Goal: Find specific page/section: Find specific page/section

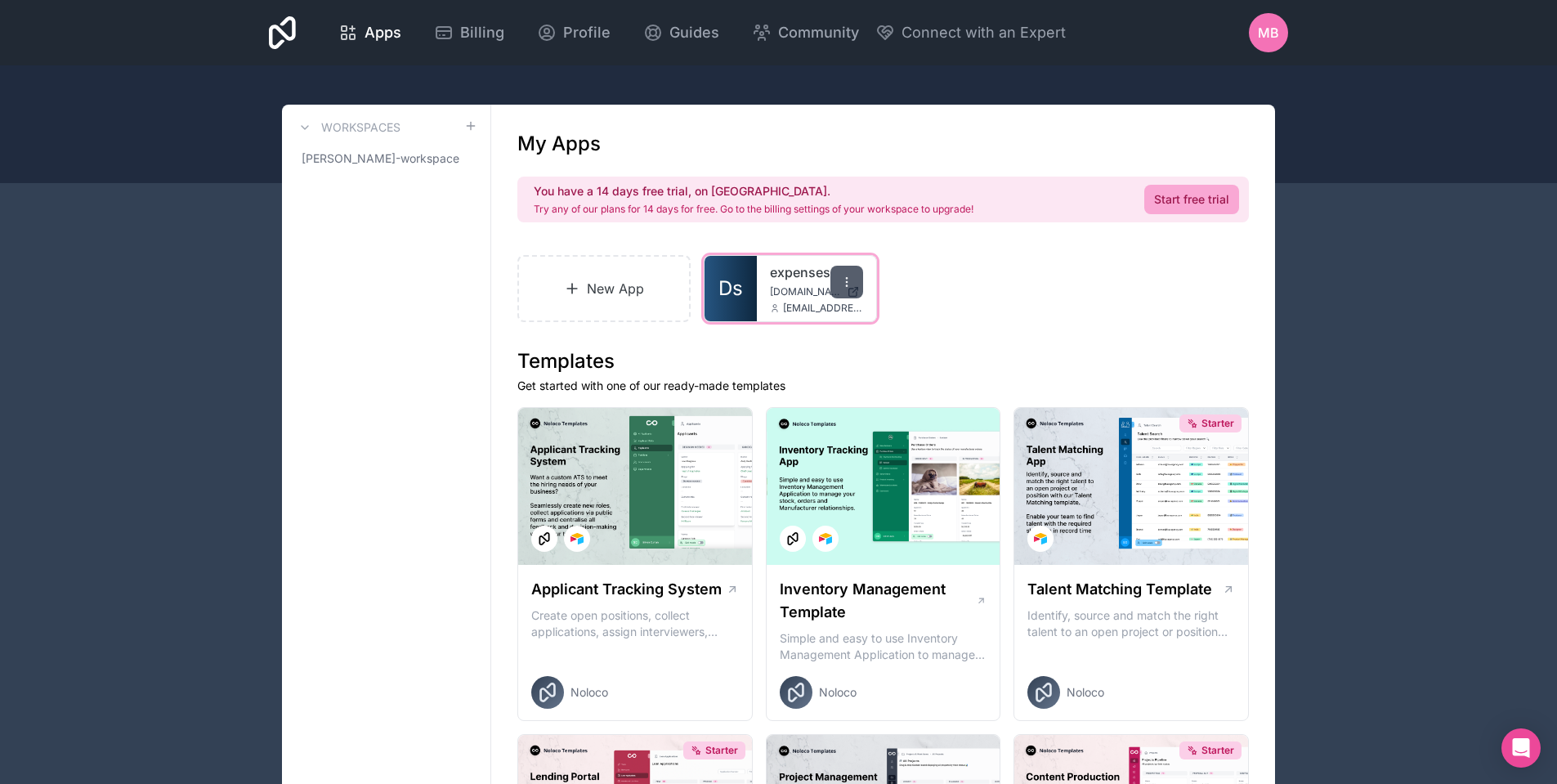
click at [854, 280] on div at bounding box center [847, 282] width 33 height 33
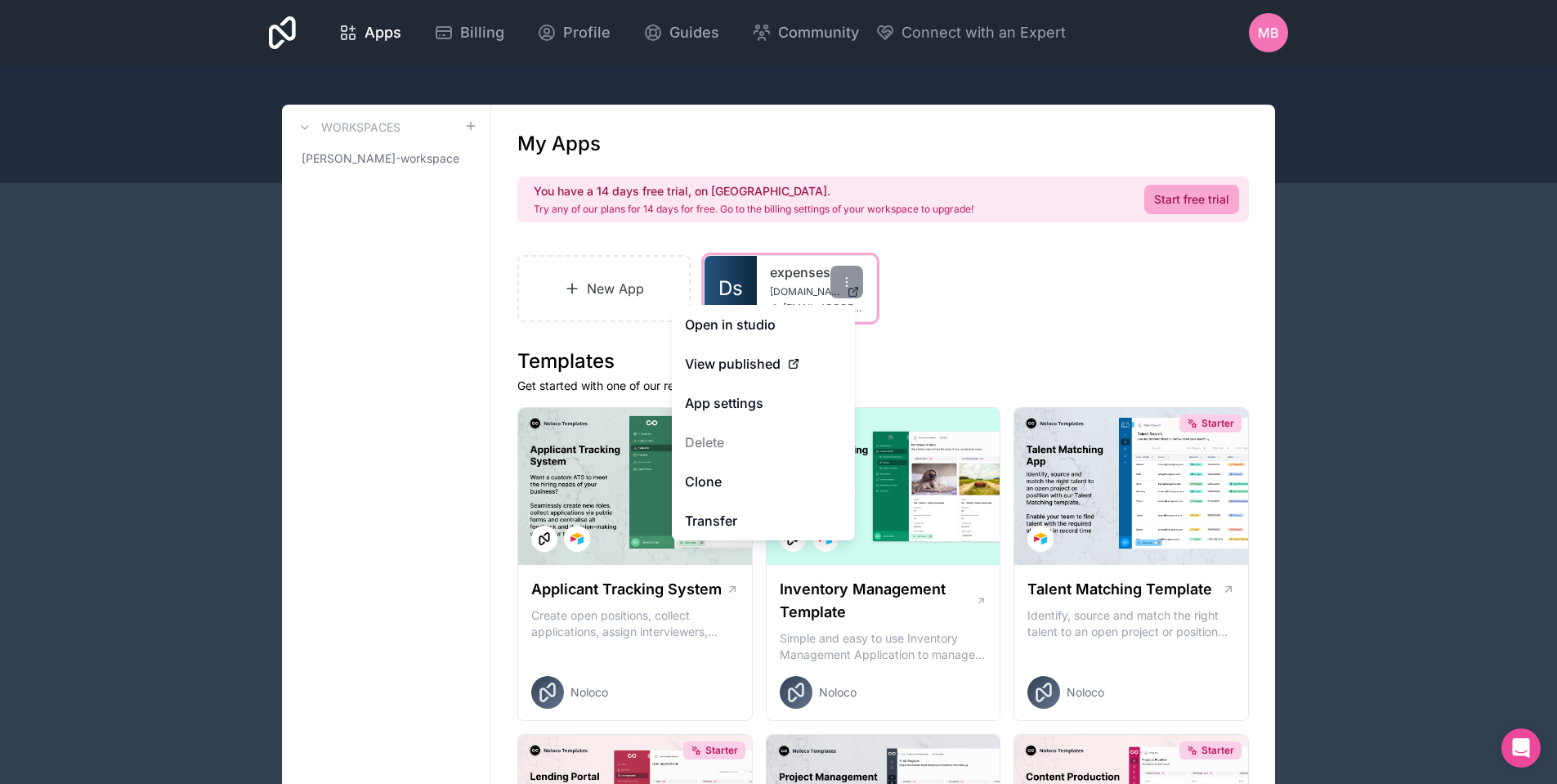
click at [791, 274] on link "expenses" at bounding box center [817, 272] width 93 height 20
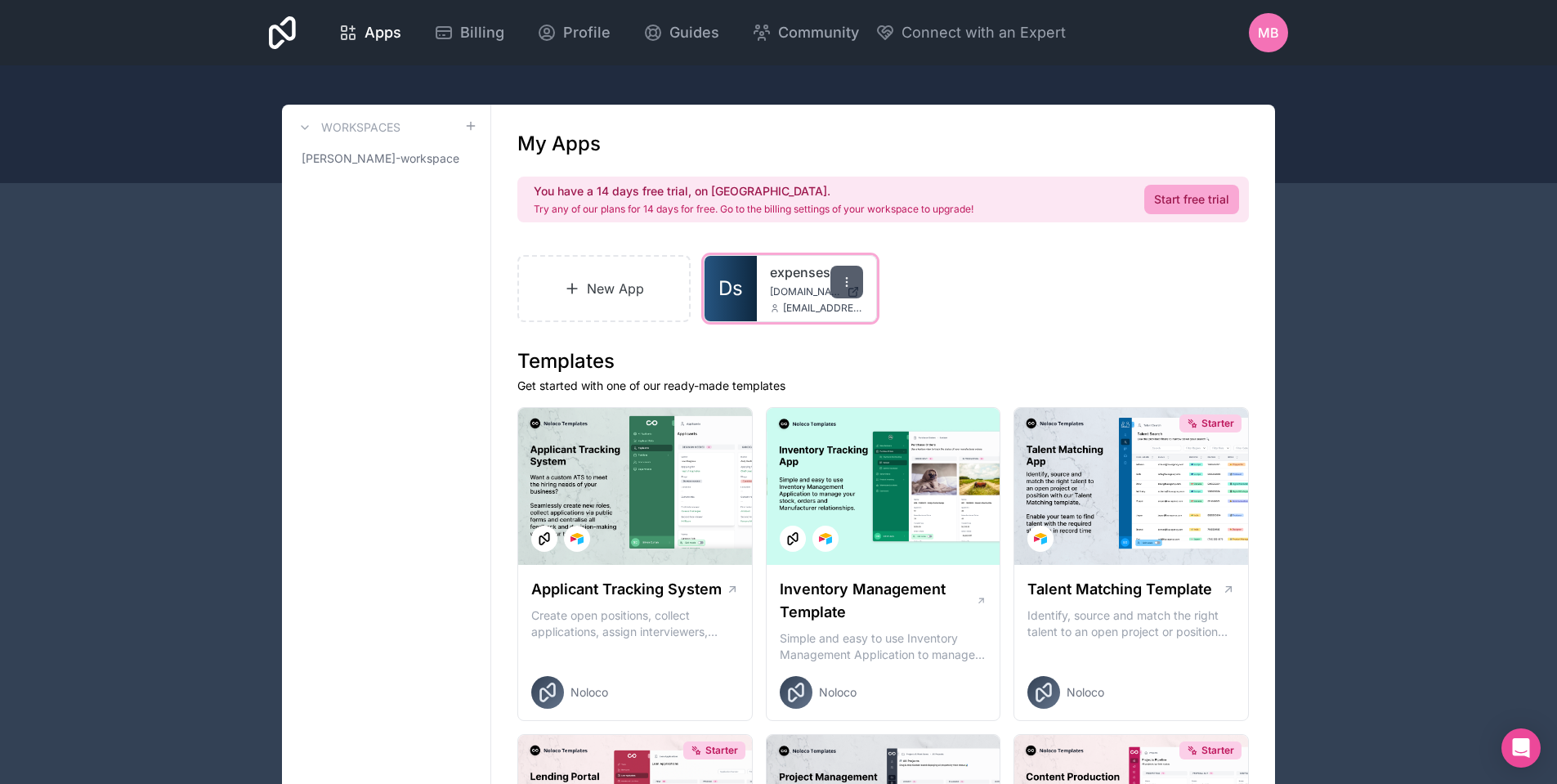
click at [853, 280] on icon at bounding box center [846, 282] width 13 height 13
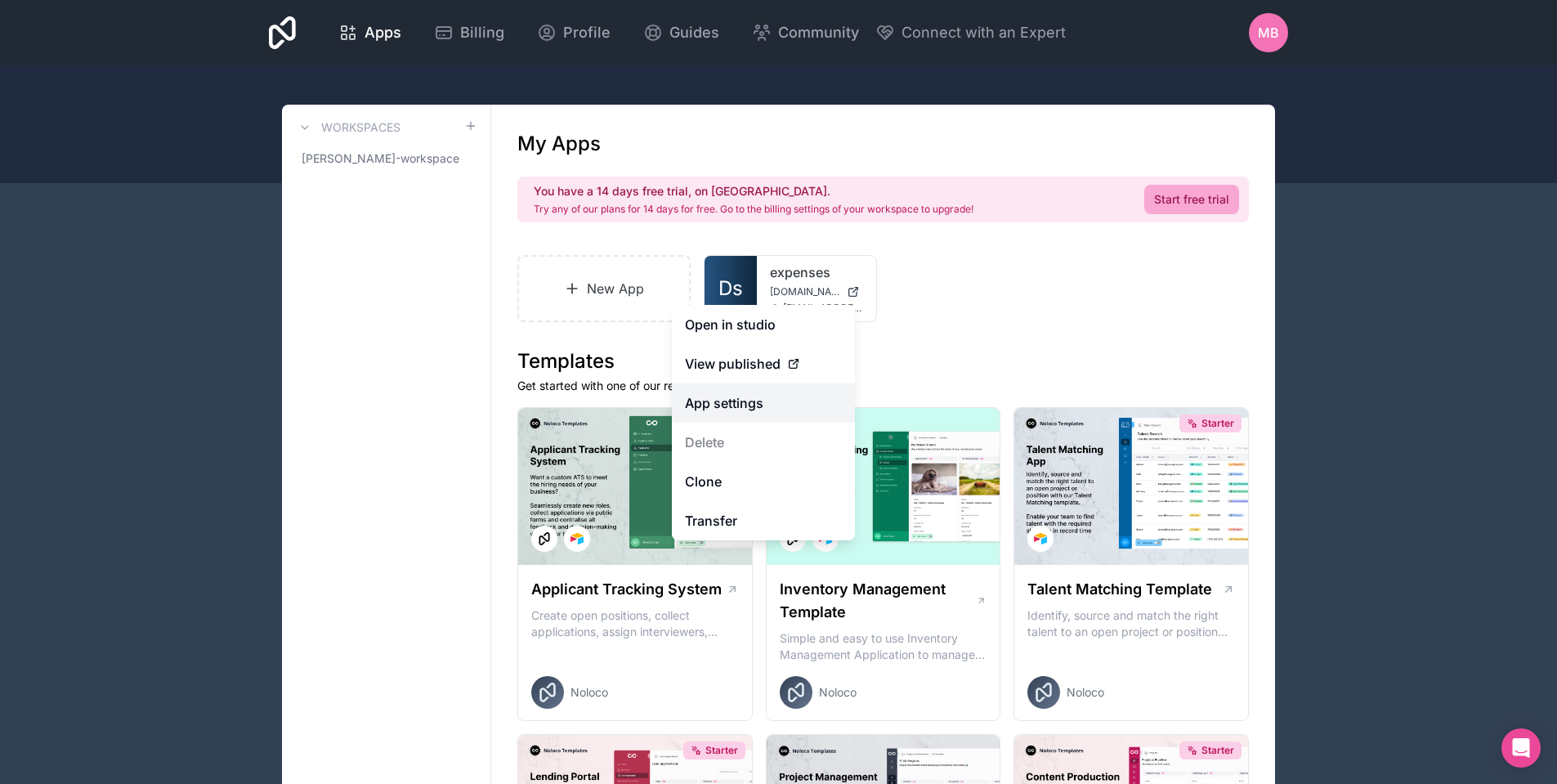
click at [744, 397] on link "App settings" at bounding box center [763, 403] width 184 height 40
